Goal: Communication & Community: Answer question/provide support

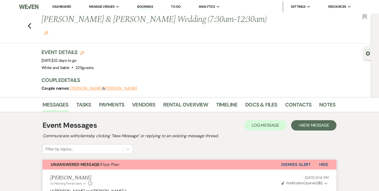
click at [66, 7] on link "Dashboard" at bounding box center [61, 6] width 19 height 4
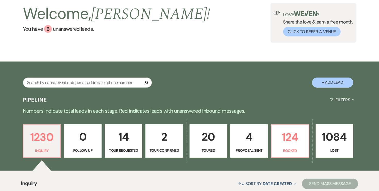
scroll to position [34, 0]
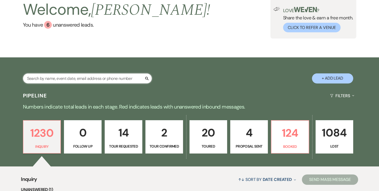
click at [119, 79] on input "text" at bounding box center [87, 78] width 129 height 10
type input "[PERSON_NAME]"
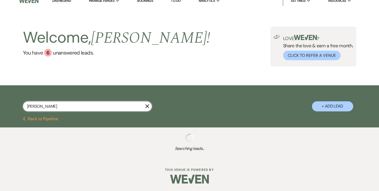
select select "8"
select select "3"
select select "8"
select select "6"
select select "8"
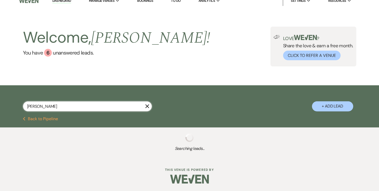
select select "5"
select select "8"
select select "6"
select select "8"
select select "2"
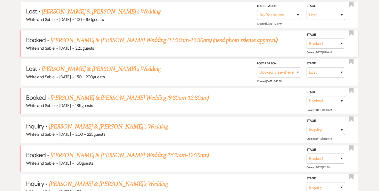
scroll to position [232, 0]
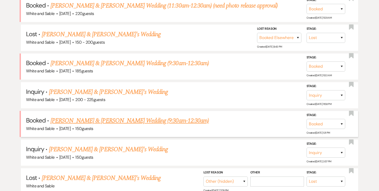
click at [100, 116] on link "[PERSON_NAME] & [PERSON_NAME] Wedding (9:30am-12:30am)" at bounding box center [130, 120] width 158 height 9
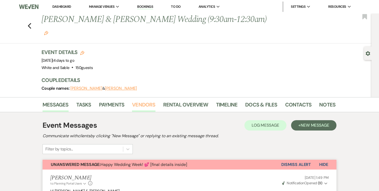
click at [141, 100] on link "Vendors" at bounding box center [143, 105] width 23 height 11
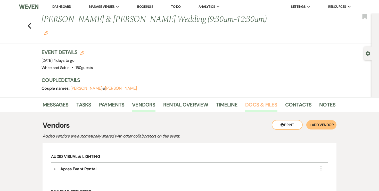
click at [257, 100] on link "Docs & Files" at bounding box center [261, 105] width 32 height 11
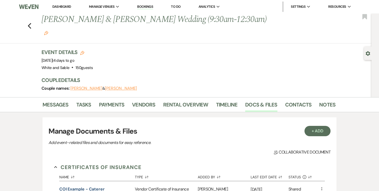
click at [67, 5] on link "Dashboard" at bounding box center [61, 6] width 19 height 4
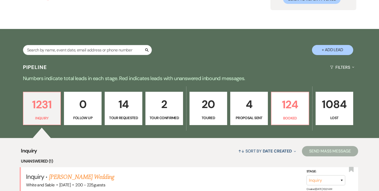
scroll to position [69, 0]
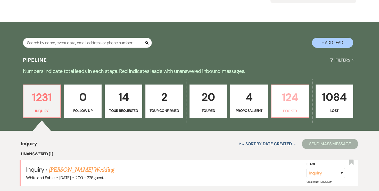
click at [281, 106] on p "124" at bounding box center [290, 96] width 31 height 17
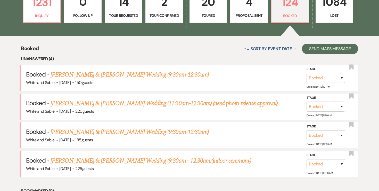
scroll to position [165, 0]
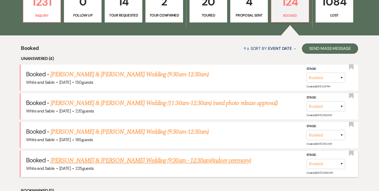
click at [163, 158] on link "[PERSON_NAME] & [PERSON_NAME] Wedding (9:30am - 12:30am)(indoor ceremony)" at bounding box center [151, 160] width 201 height 9
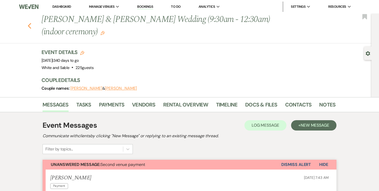
click at [29, 27] on icon "Previous" at bounding box center [30, 26] width 4 height 6
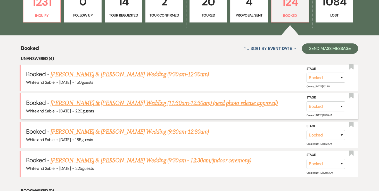
scroll to position [161, 0]
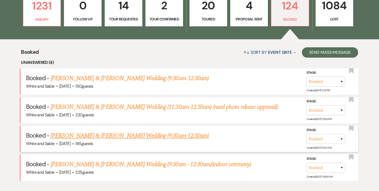
click at [84, 132] on link "[PERSON_NAME] & [PERSON_NAME] Wedding (9:30am-12:30am)" at bounding box center [130, 135] width 158 height 9
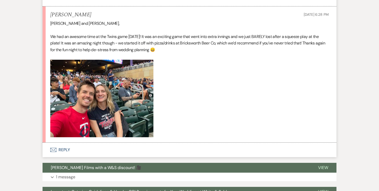
click at [67, 142] on button "Envelope Reply" at bounding box center [190, 149] width 294 height 14
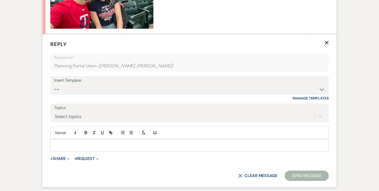
scroll to position [591, 0]
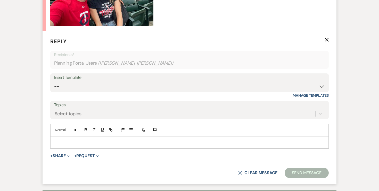
click at [88, 139] on p at bounding box center [189, 142] width 270 height 6
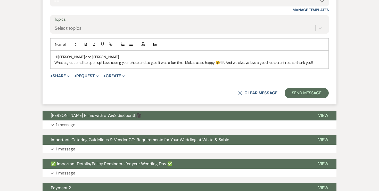
scroll to position [681, 0]
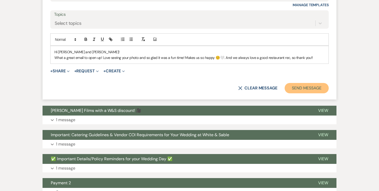
click at [300, 83] on button "Send Message" at bounding box center [307, 88] width 44 height 10
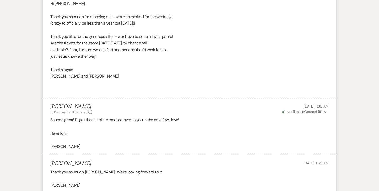
scroll to position [0, 0]
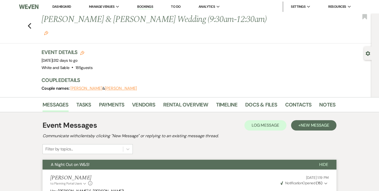
click at [27, 19] on div "Previous [PERSON_NAME] & [PERSON_NAME] Wedding (9:30am-12:30am) Edit Bookmark" at bounding box center [184, 28] width 374 height 30
click at [29, 23] on icon "Previous" at bounding box center [30, 26] width 4 height 6
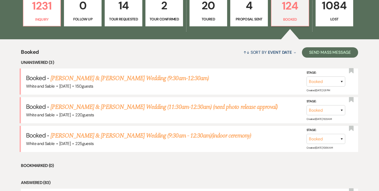
scroll to position [167, 0]
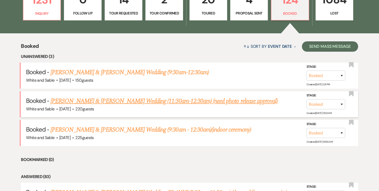
click at [74, 101] on link "[PERSON_NAME] & [PERSON_NAME] Wedding (11:30am-12:30am) (need photo release app…" at bounding box center [164, 100] width 227 height 9
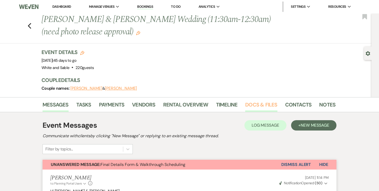
click at [261, 108] on link "Docs & Files" at bounding box center [261, 105] width 32 height 11
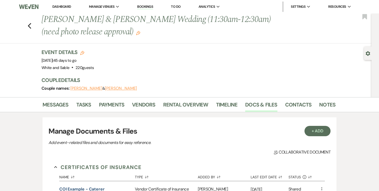
click at [27, 26] on div "Previous [PERSON_NAME] & [PERSON_NAME] Wedding (11:30am-12:30am) (need photo re…" at bounding box center [184, 28] width 374 height 30
click at [30, 27] on icon "Previous" at bounding box center [30, 26] width 4 height 6
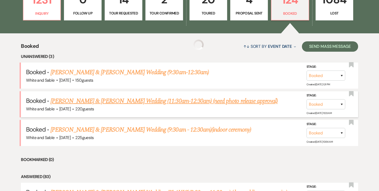
scroll to position [163, 0]
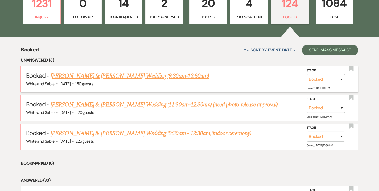
click at [77, 76] on link "[PERSON_NAME] & [PERSON_NAME] Wedding (9:30am-12:30am)" at bounding box center [130, 75] width 158 height 9
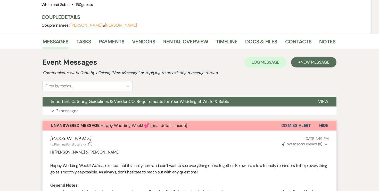
scroll to position [67, 0]
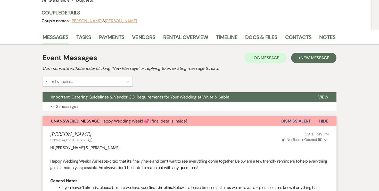
click at [287, 116] on button "Dismiss Alert" at bounding box center [296, 121] width 30 height 10
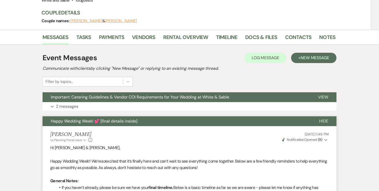
scroll to position [0, 0]
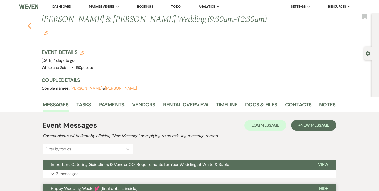
click at [30, 23] on icon "Previous" at bounding box center [30, 26] width 4 height 6
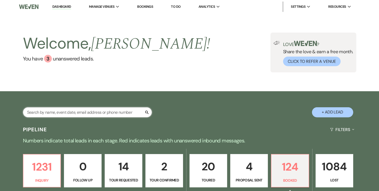
click at [86, 112] on input "text" at bounding box center [87, 112] width 129 height 10
type input "[PERSON_NAME]"
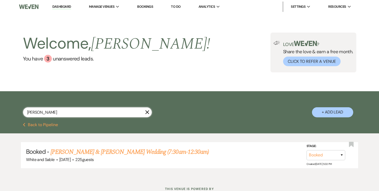
scroll to position [19, 0]
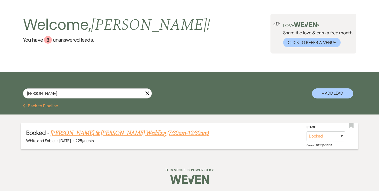
click at [98, 127] on li "Booked · [PERSON_NAME] & [PERSON_NAME] Wedding (7:30am-12:30am) White and Sable…" at bounding box center [189, 136] width 337 height 26
click at [98, 131] on link "[PERSON_NAME] & [PERSON_NAME] Wedding (7:30am-12:30am)" at bounding box center [130, 132] width 158 height 9
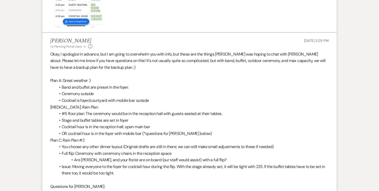
scroll to position [1362, 0]
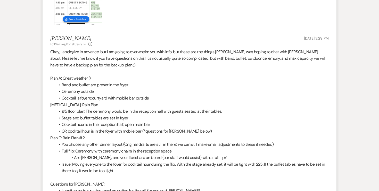
click at [135, 82] on li "Band and buffet are preset in the foyer." at bounding box center [191, 85] width 273 height 7
click at [126, 88] on li "Ceremony outside" at bounding box center [191, 91] width 273 height 7
click at [149, 95] on li "Cocktail is foyer/courtyard with mobile bar outside" at bounding box center [191, 98] width 273 height 7
click at [155, 95] on li "Cocktail is foyer/courtyard with mobile bar outside" at bounding box center [191, 98] width 273 height 7
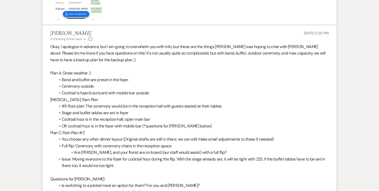
click at [152, 96] on p "[MEDICAL_DATA]: Rain Plan" at bounding box center [189, 99] width 279 height 7
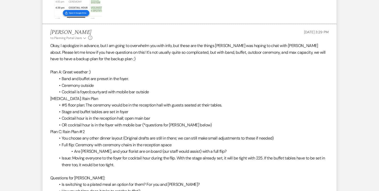
scroll to position [1366, 0]
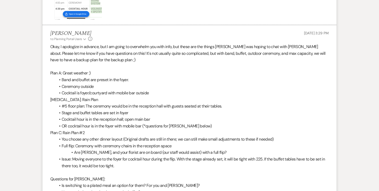
click at [140, 96] on p "[MEDICAL_DATA]: Rain Plan" at bounding box center [189, 99] width 279 height 7
click at [132, 103] on li "#5 floor plan: The ceremony would be in the reception hall with guests seated a…" at bounding box center [191, 106] width 273 height 7
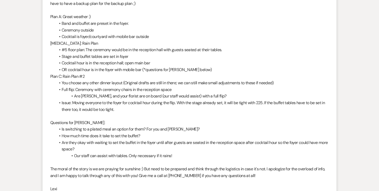
scroll to position [1423, 0]
click at [122, 99] on li "Issue: Moving everyone to the foyer for cocktail hour during the flip. With the…" at bounding box center [191, 105] width 273 height 13
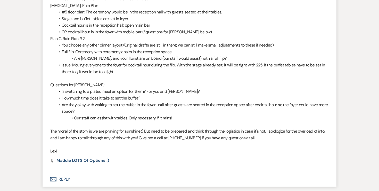
scroll to position [1462, 0]
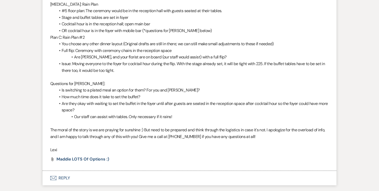
click at [131, 100] on li "Are they okay with waiting to set the buffet in the foyer until after guests ar…" at bounding box center [191, 106] width 273 height 13
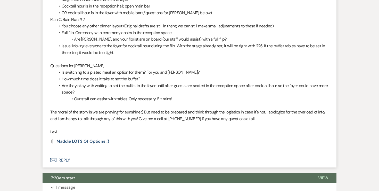
scroll to position [1478, 0]
